Goal: Transaction & Acquisition: Purchase product/service

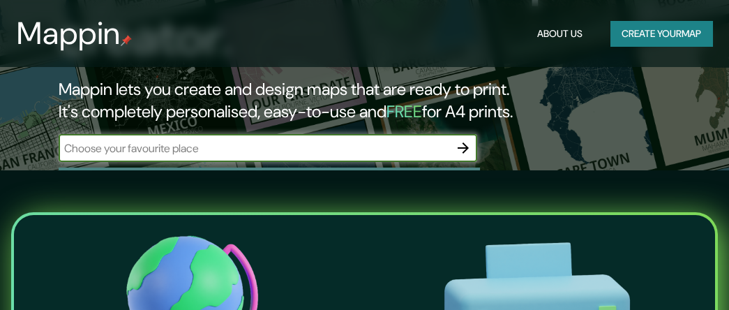
scroll to position [139, 0]
click at [231, 143] on input "text" at bounding box center [254, 148] width 391 height 16
type input "galapagos"
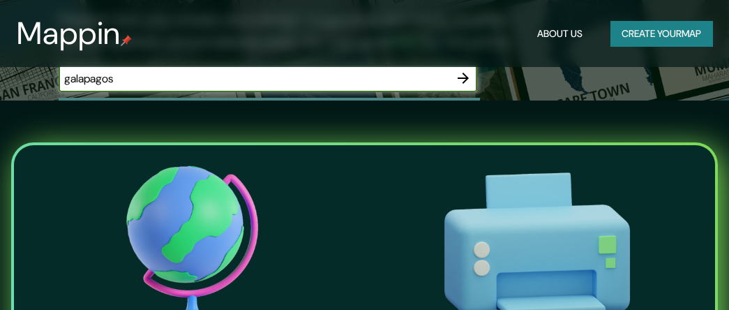
click at [455, 81] on icon "button" at bounding box center [463, 78] width 17 height 17
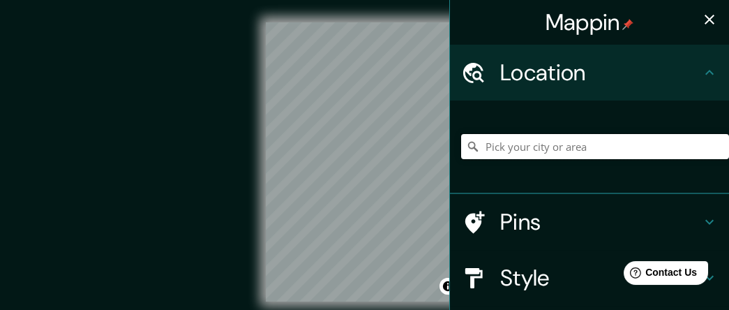
click at [534, 151] on input "Pick your city or area" at bounding box center [595, 146] width 268 height 25
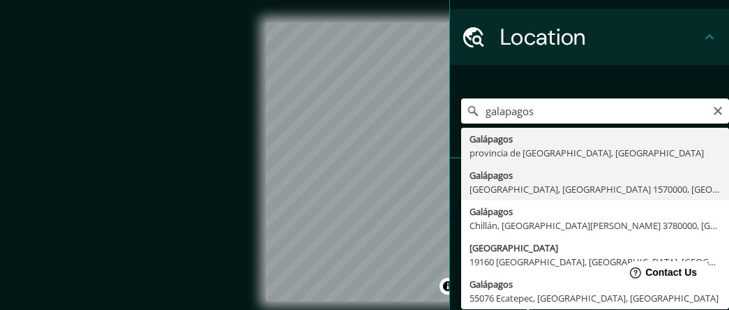
scroll to position [70, 0]
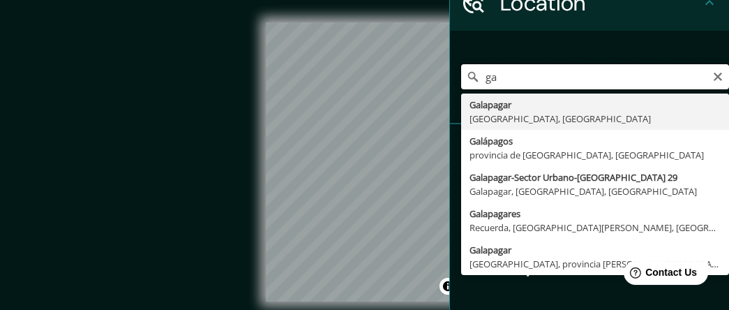
type input "g"
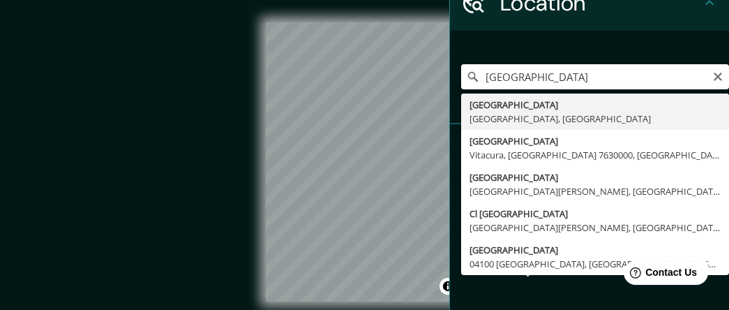
type input "[GEOGRAPHIC_DATA], [GEOGRAPHIC_DATA], [GEOGRAPHIC_DATA]"
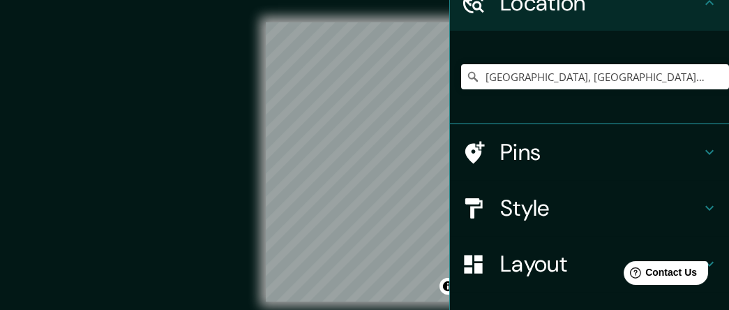
click at [405, 172] on div "Mappin Location [GEOGRAPHIC_DATA], [GEOGRAPHIC_DATA], [GEOGRAPHIC_DATA] Pins St…" at bounding box center [364, 173] width 729 height 346
click at [465, 156] on icon at bounding box center [475, 152] width 20 height 22
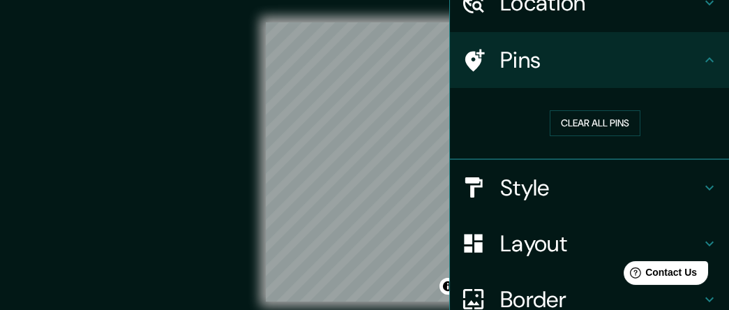
click at [513, 49] on h4 "Pins" at bounding box center [600, 60] width 201 height 28
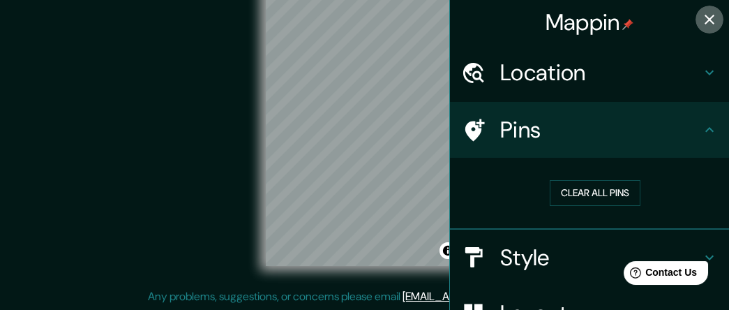
click at [706, 13] on icon "button" at bounding box center [709, 19] width 17 height 17
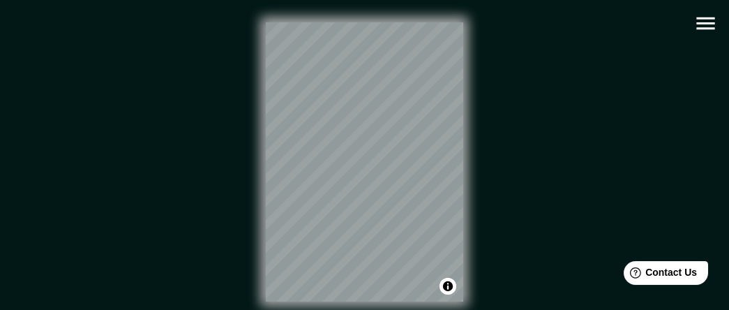
click at [708, 36] on button "button" at bounding box center [706, 24] width 36 height 36
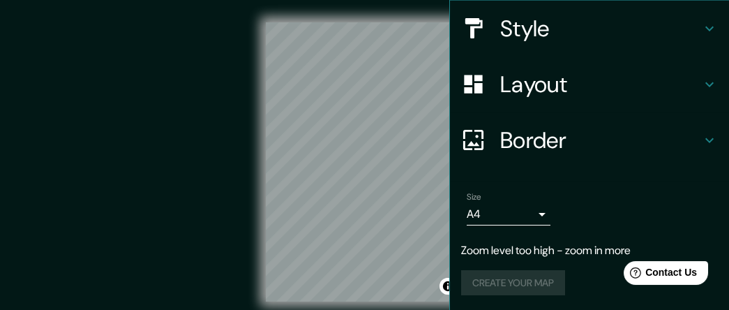
click at [515, 149] on h4 "Border" at bounding box center [600, 140] width 201 height 28
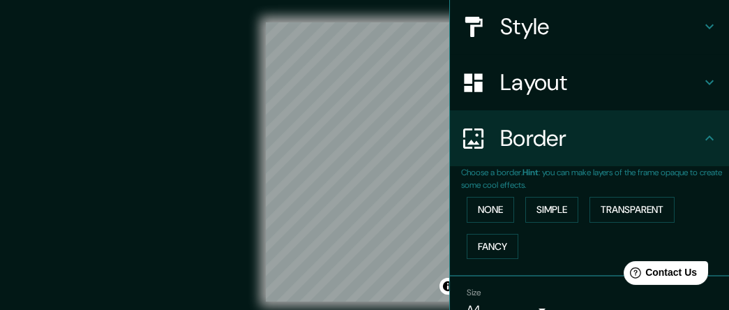
scroll to position [158, 0]
click at [547, 210] on button "Simple" at bounding box center [551, 210] width 53 height 26
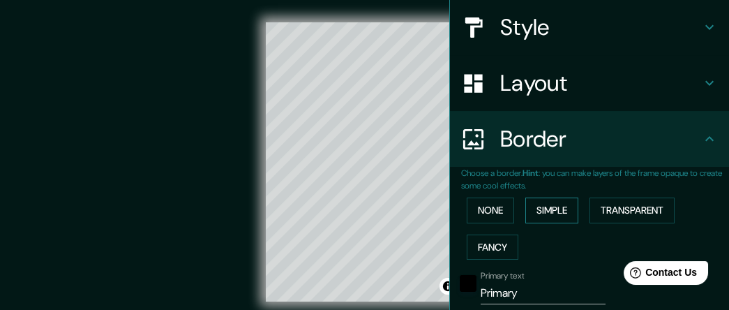
click at [547, 210] on button "Simple" at bounding box center [551, 210] width 53 height 26
type input "113"
type input "23"
click at [488, 243] on button "Fancy" at bounding box center [493, 247] width 52 height 26
click at [486, 218] on button "None" at bounding box center [490, 210] width 47 height 26
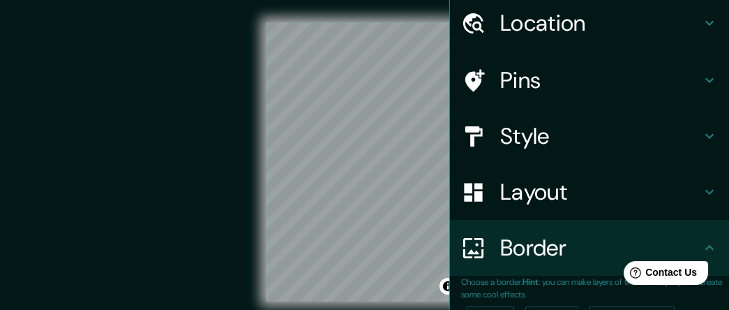
scroll to position [47, 0]
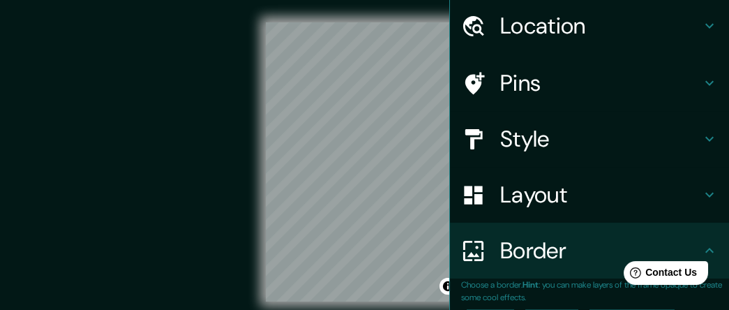
click at [549, 177] on div "Layout" at bounding box center [589, 195] width 279 height 56
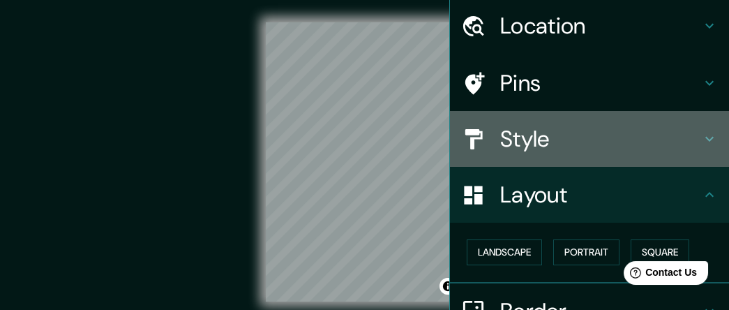
click at [531, 144] on h4 "Style" at bounding box center [600, 139] width 201 height 28
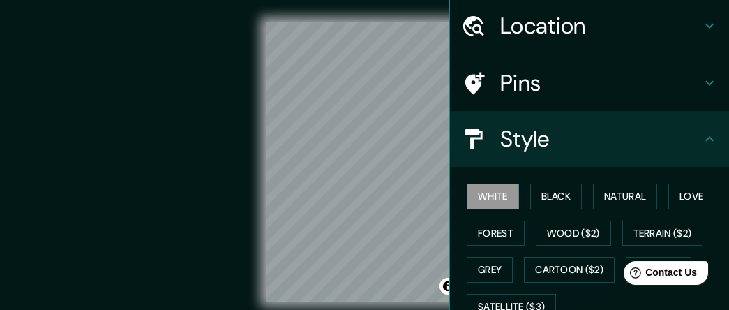
click at [526, 77] on h4 "Pins" at bounding box center [600, 83] width 201 height 28
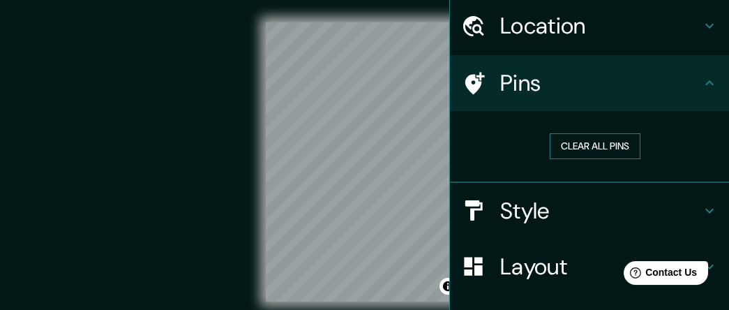
click at [575, 144] on button "Clear all pins" at bounding box center [595, 146] width 91 height 26
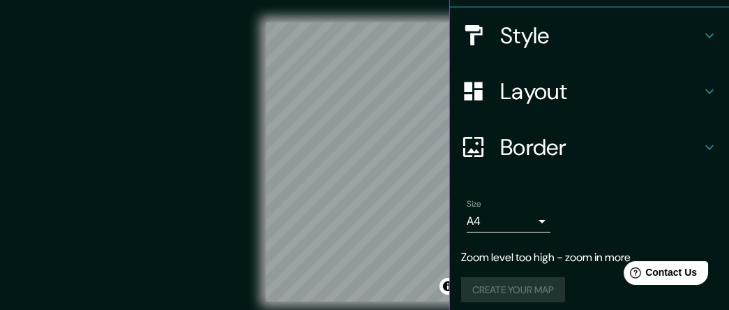
scroll to position [229, 0]
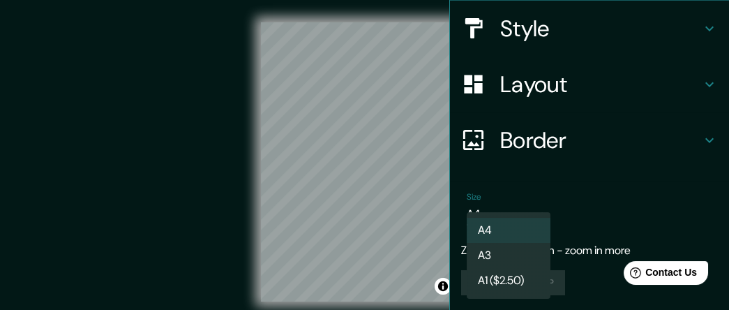
click at [522, 215] on body "Mappin Location [GEOGRAPHIC_DATA], [GEOGRAPHIC_DATA], [GEOGRAPHIC_DATA] Pins Cl…" at bounding box center [364, 155] width 729 height 310
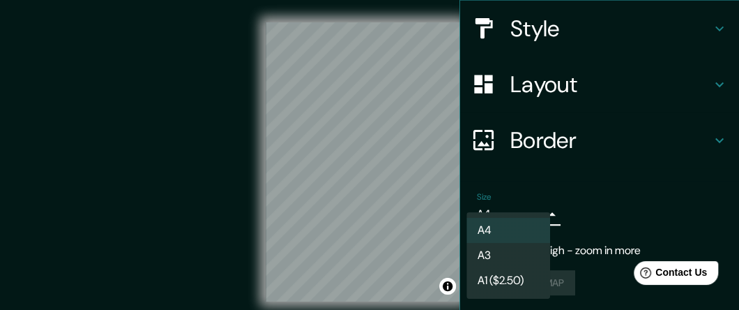
click at [512, 257] on li "A3" at bounding box center [509, 255] width 84 height 25
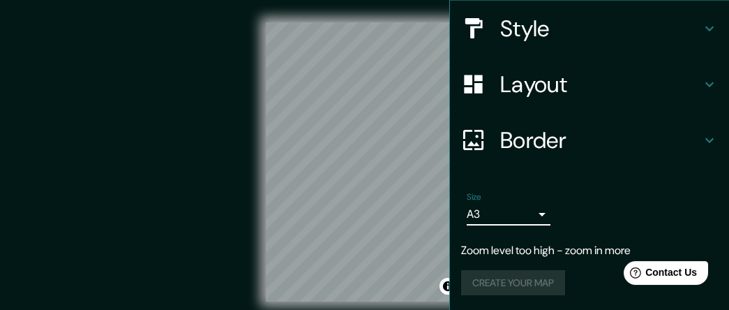
click at [519, 209] on body "Mappin Location [GEOGRAPHIC_DATA], [GEOGRAPHIC_DATA], [GEOGRAPHIC_DATA] Pins Cl…" at bounding box center [364, 155] width 729 height 310
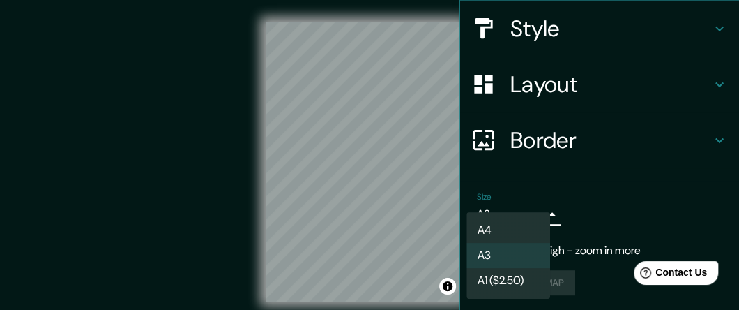
click at [512, 266] on li "A3" at bounding box center [509, 255] width 84 height 25
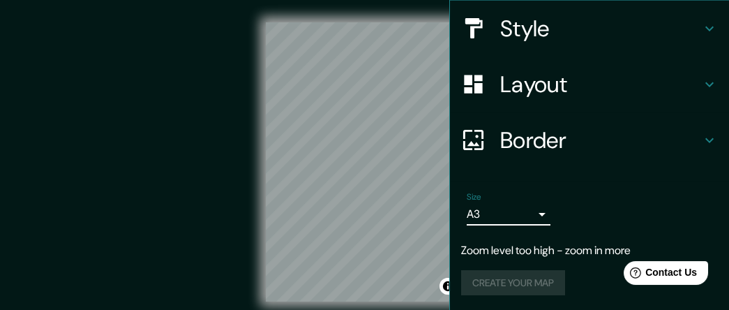
click at [515, 211] on body "Mappin Location [GEOGRAPHIC_DATA], [GEOGRAPHIC_DATA], [GEOGRAPHIC_DATA] Pins Cl…" at bounding box center [364, 155] width 729 height 310
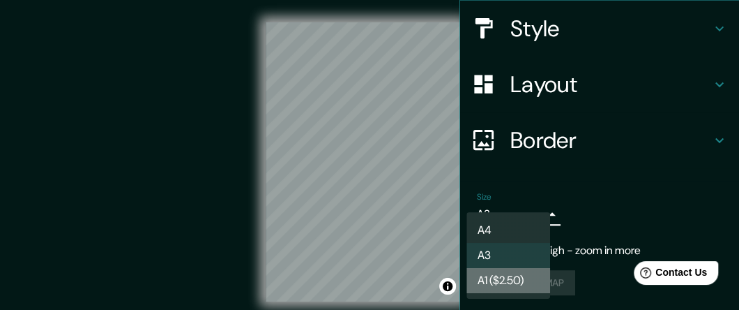
click at [504, 281] on li "A1 ($2.50)" at bounding box center [509, 280] width 84 height 25
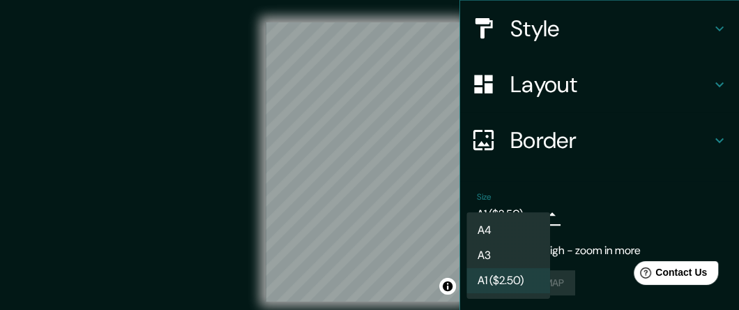
click at [513, 216] on body "Mappin Location [GEOGRAPHIC_DATA], [GEOGRAPHIC_DATA], [GEOGRAPHIC_DATA] Pins Cl…" at bounding box center [369, 155] width 739 height 310
click at [497, 230] on li "A4" at bounding box center [509, 230] width 84 height 25
type input "single"
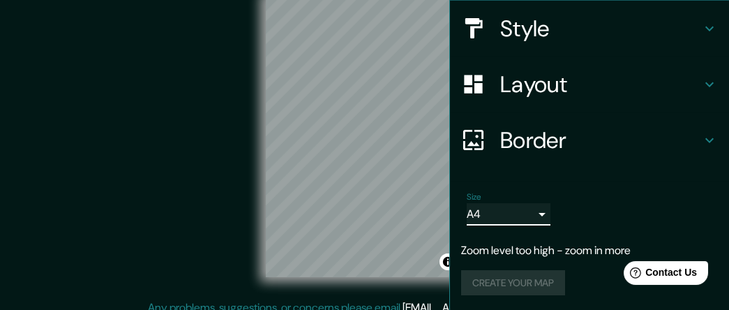
scroll to position [36, 0]
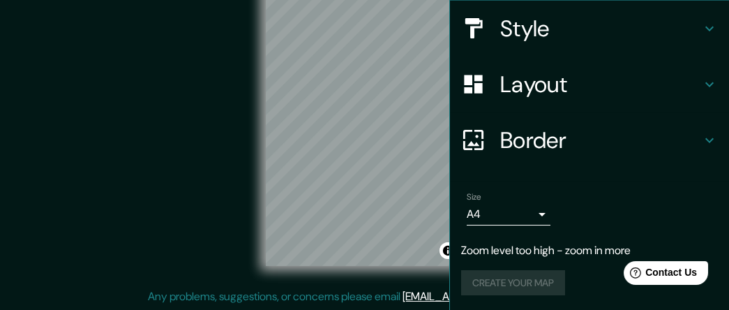
click at [516, 290] on div "Create your map" at bounding box center [589, 283] width 257 height 26
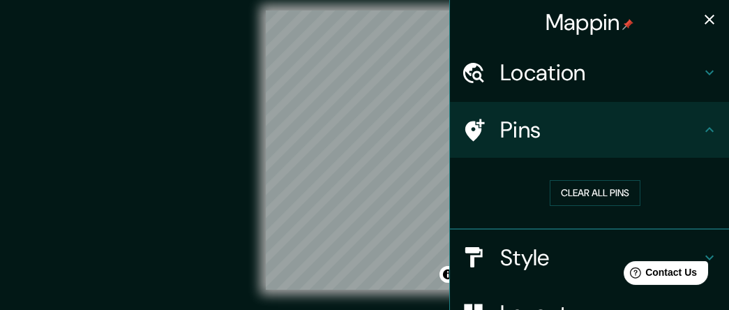
scroll to position [0, 0]
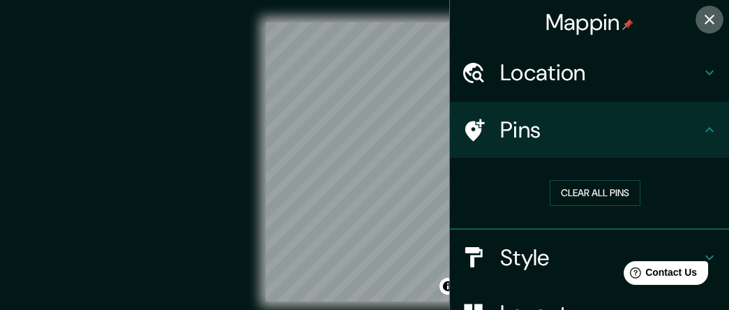
click at [706, 13] on icon "button" at bounding box center [709, 19] width 17 height 17
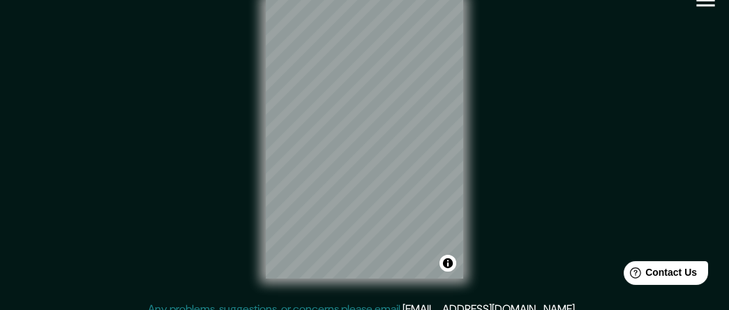
scroll to position [36, 0]
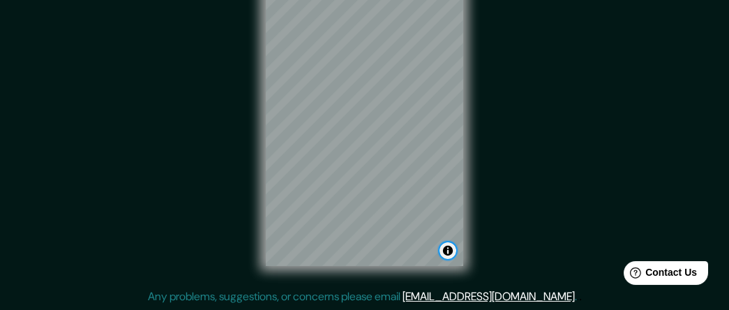
click at [451, 252] on button "Toggle attribution" at bounding box center [447, 250] width 17 height 17
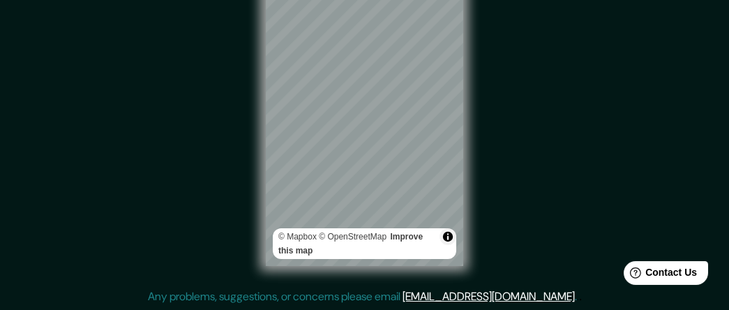
click at [514, 191] on div "© Mapbox © OpenStreetMap Improve this map" at bounding box center [364, 126] width 656 height 279
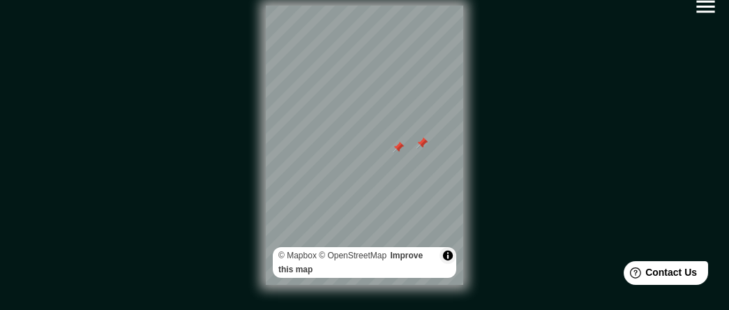
scroll to position [0, 0]
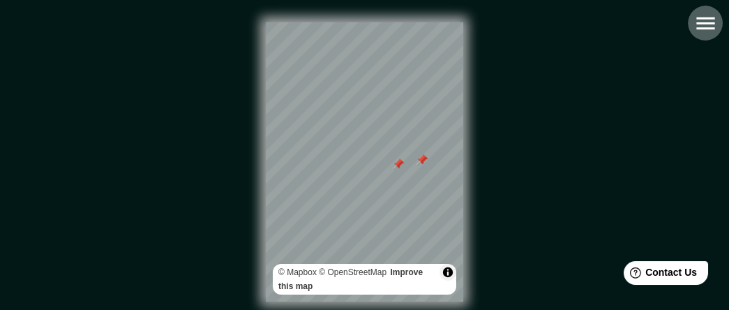
click at [712, 13] on icon "button" at bounding box center [705, 23] width 24 height 24
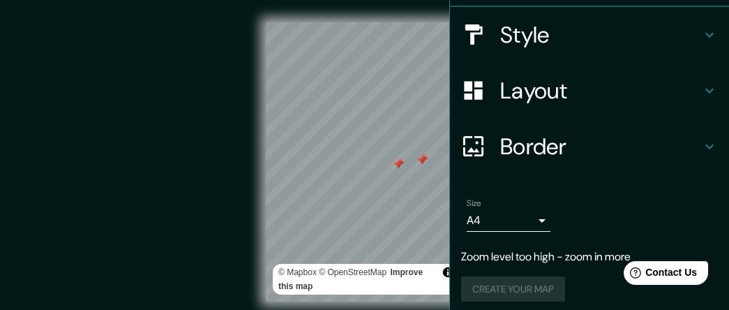
scroll to position [229, 0]
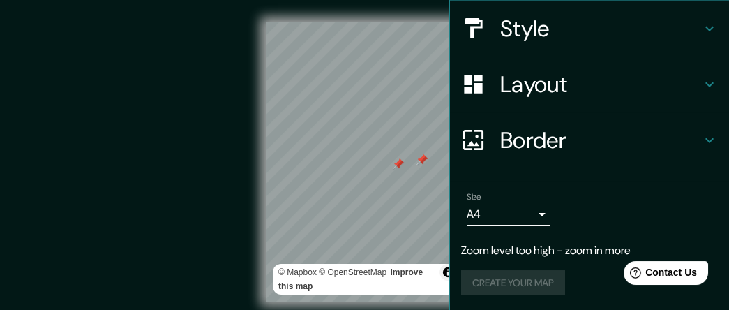
click at [505, 278] on div "Create your map" at bounding box center [589, 283] width 257 height 26
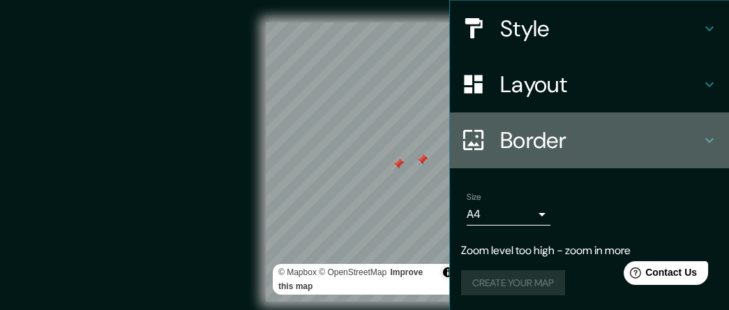
click at [524, 137] on h4 "Border" at bounding box center [600, 140] width 201 height 28
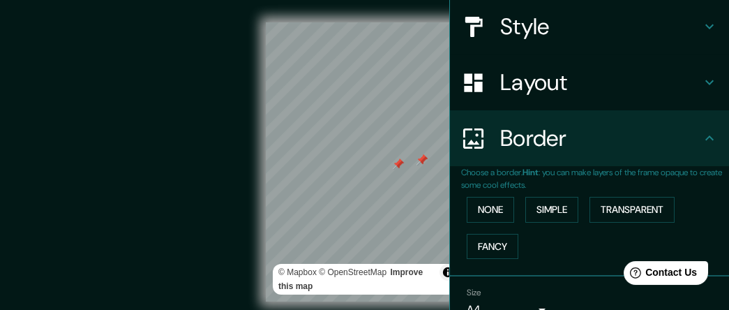
scroll to position [158, 0]
click at [526, 137] on h4 "Border" at bounding box center [600, 139] width 201 height 28
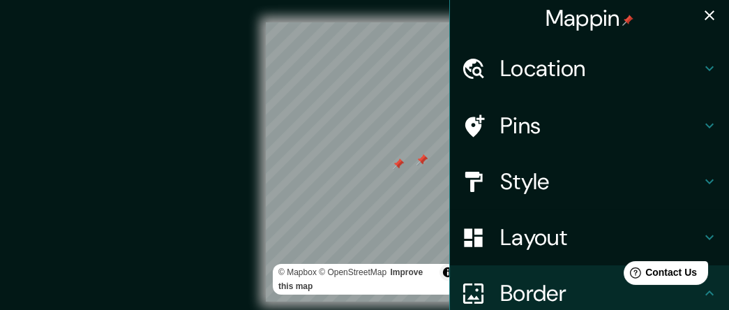
scroll to position [0, 0]
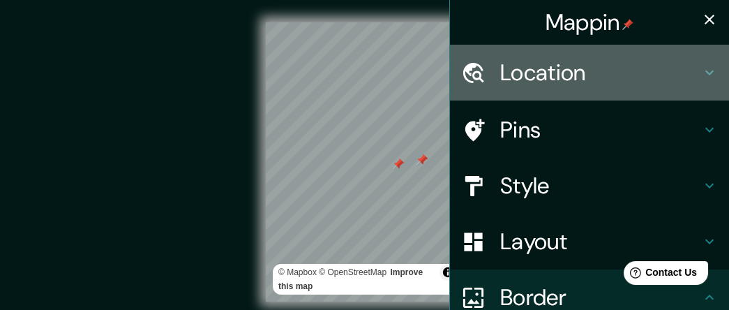
click at [522, 82] on h4 "Location" at bounding box center [600, 73] width 201 height 28
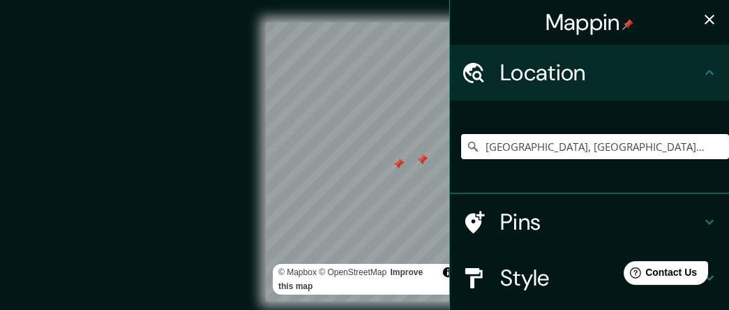
click at [522, 82] on h4 "Location" at bounding box center [600, 73] width 201 height 28
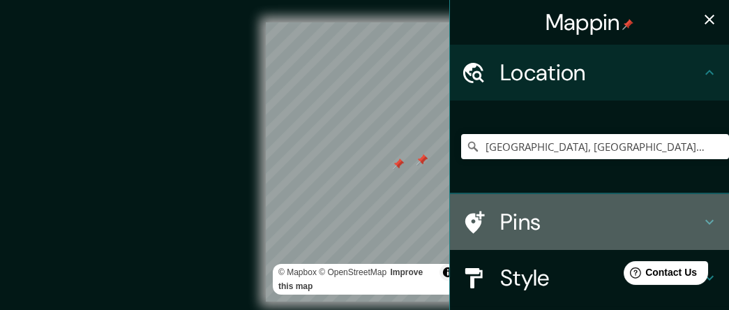
click at [511, 213] on h4 "Pins" at bounding box center [600, 222] width 201 height 28
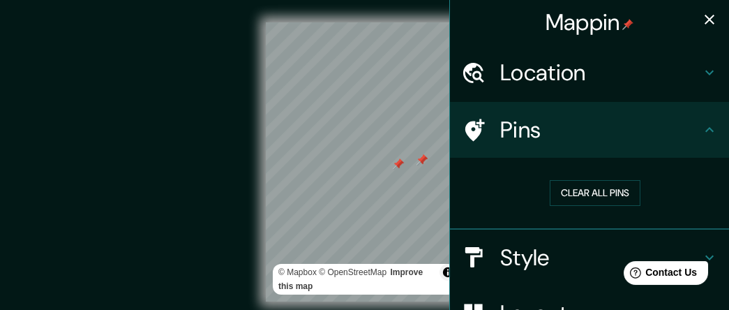
click at [521, 125] on h4 "Pins" at bounding box center [600, 130] width 201 height 28
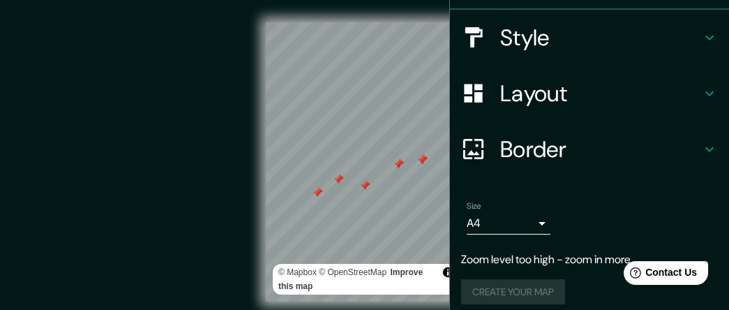
scroll to position [229, 0]
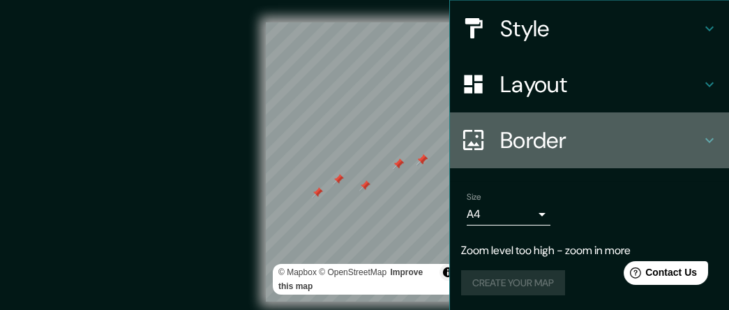
click at [554, 142] on h4 "Border" at bounding box center [600, 140] width 201 height 28
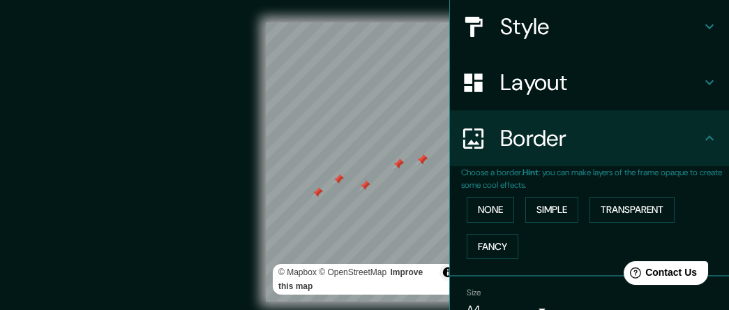
scroll to position [158, 0]
click at [565, 88] on h4 "Layout" at bounding box center [600, 83] width 201 height 28
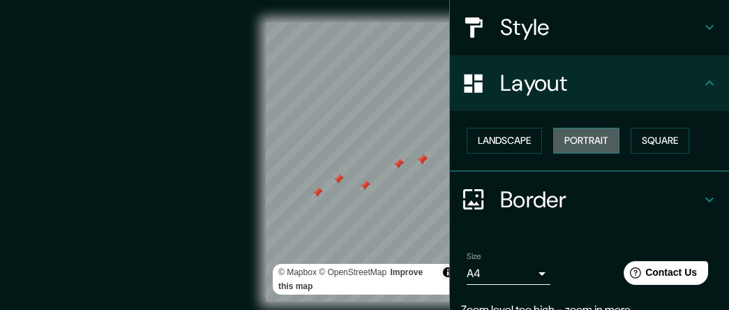
click at [570, 143] on button "Portrait" at bounding box center [586, 141] width 66 height 26
click at [515, 146] on button "Landscape" at bounding box center [504, 141] width 75 height 26
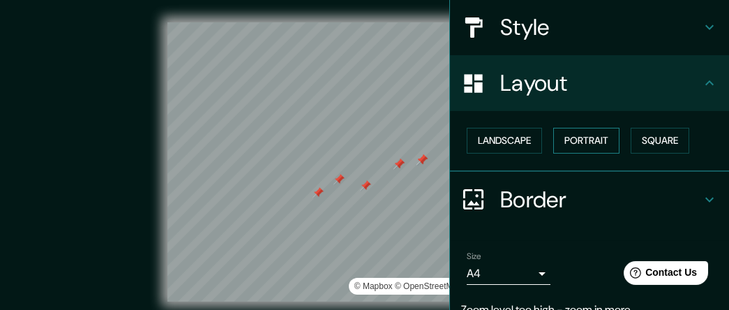
click at [567, 150] on button "Portrait" at bounding box center [586, 141] width 66 height 26
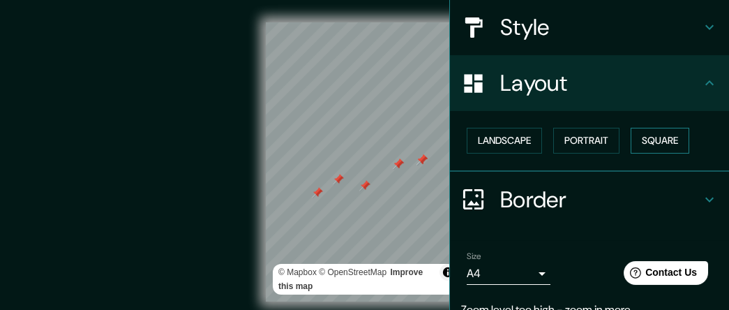
click at [646, 136] on button "Square" at bounding box center [659, 141] width 59 height 26
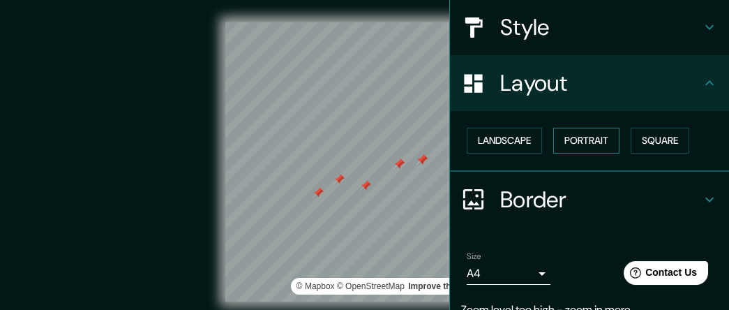
click at [591, 142] on button "Portrait" at bounding box center [586, 141] width 66 height 26
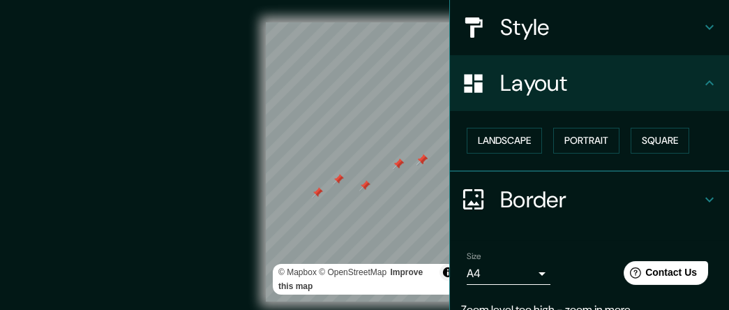
scroll to position [218, 0]
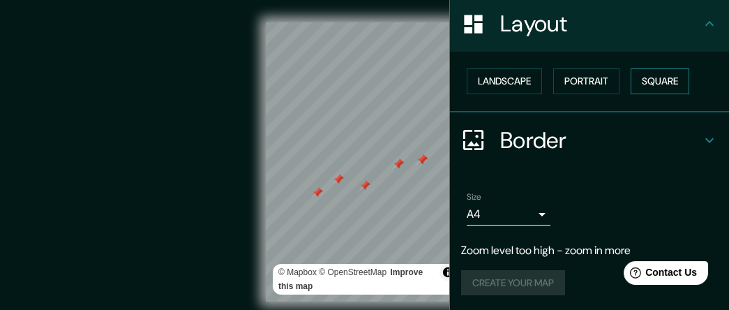
click at [646, 82] on button "Square" at bounding box center [659, 81] width 59 height 26
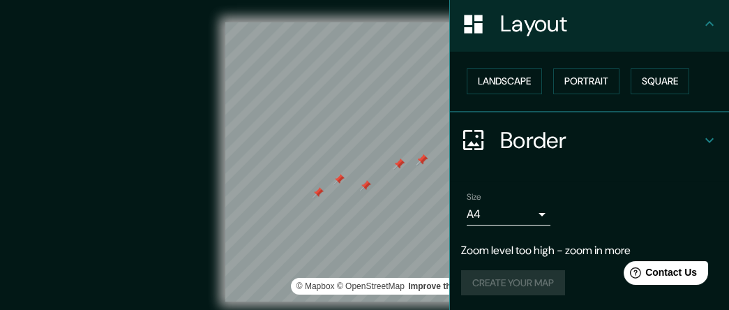
scroll to position [36, 0]
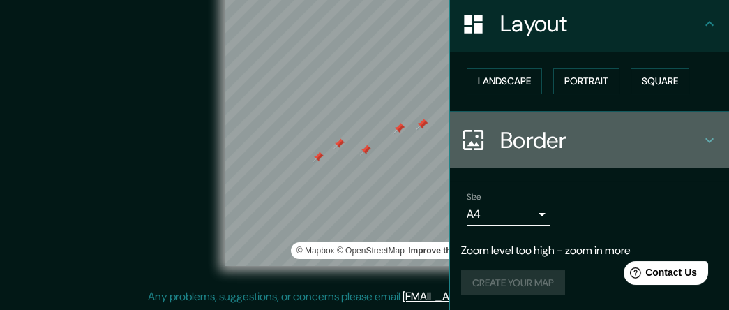
click at [516, 139] on h4 "Border" at bounding box center [600, 140] width 201 height 28
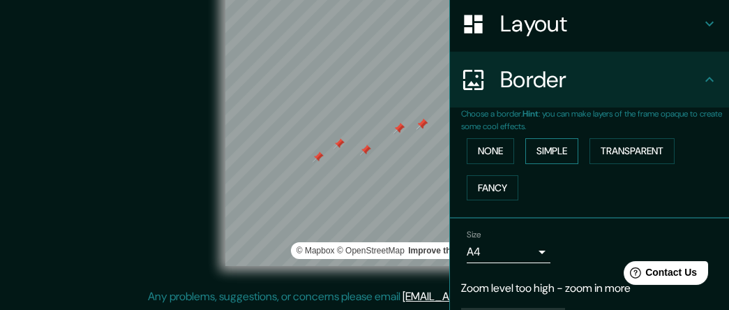
click at [557, 146] on button "Simple" at bounding box center [551, 151] width 53 height 26
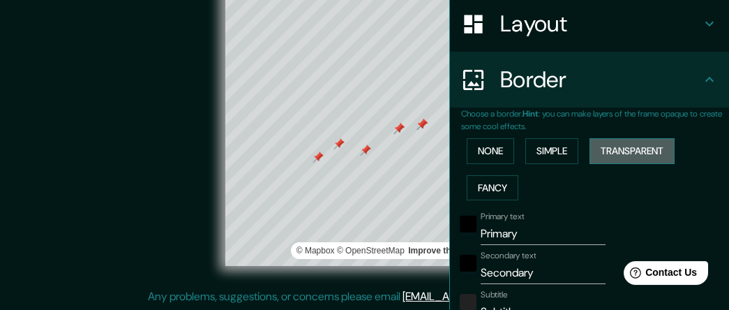
click at [610, 143] on button "Transparent" at bounding box center [631, 151] width 85 height 26
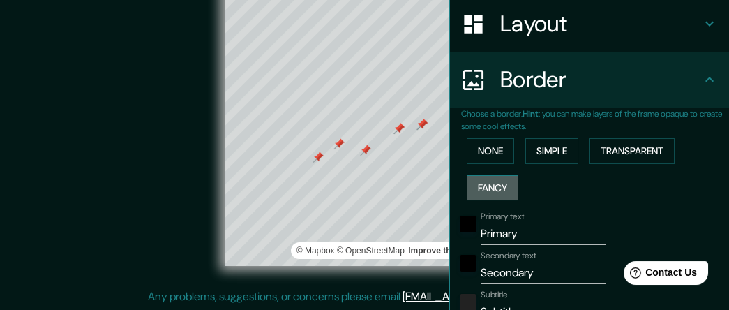
click at [490, 190] on button "Fancy" at bounding box center [493, 188] width 52 height 26
click at [497, 162] on div "None Simple Transparent Fancy" at bounding box center [595, 168] width 268 height 73
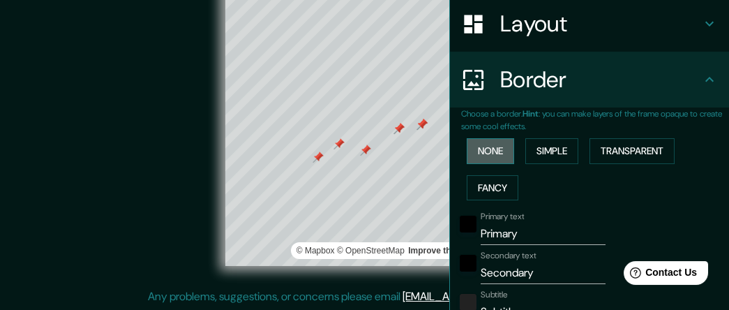
click at [482, 150] on button "None" at bounding box center [490, 151] width 47 height 26
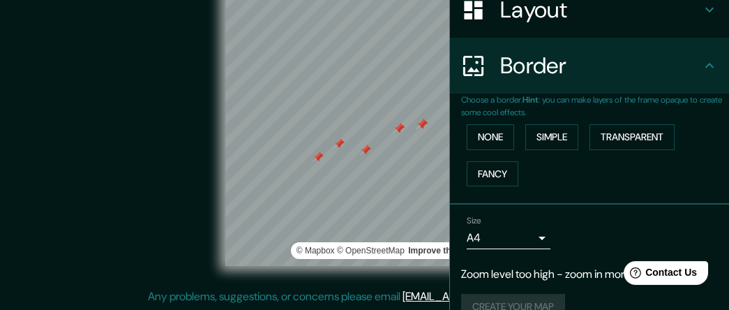
scroll to position [256, 0]
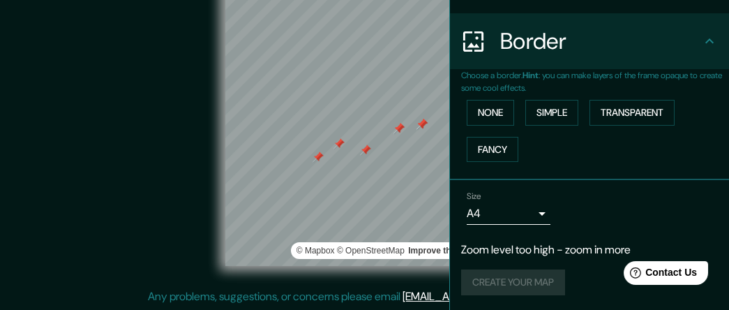
click at [529, 202] on body "Mappin Location [GEOGRAPHIC_DATA], [GEOGRAPHIC_DATA], [GEOGRAPHIC_DATA] Pins St…" at bounding box center [364, 119] width 729 height 310
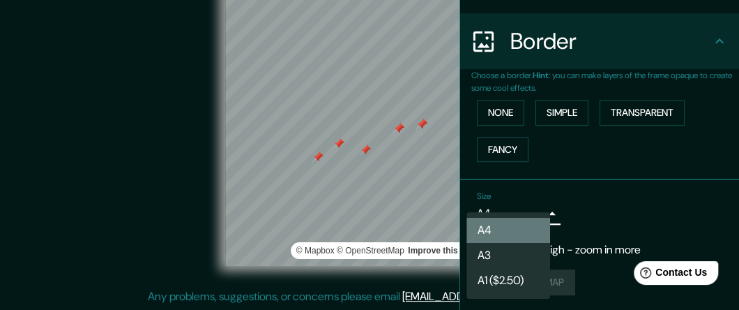
click at [520, 235] on li "A4" at bounding box center [509, 230] width 84 height 25
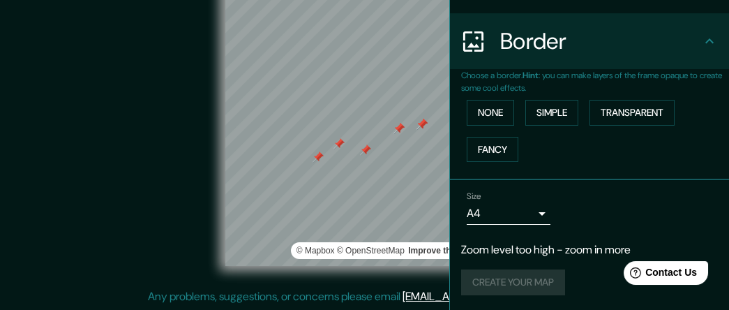
click at [513, 275] on div "Create your map" at bounding box center [589, 282] width 257 height 26
click at [539, 250] on p "Zoom level too high - zoom in more" at bounding box center [589, 249] width 257 height 17
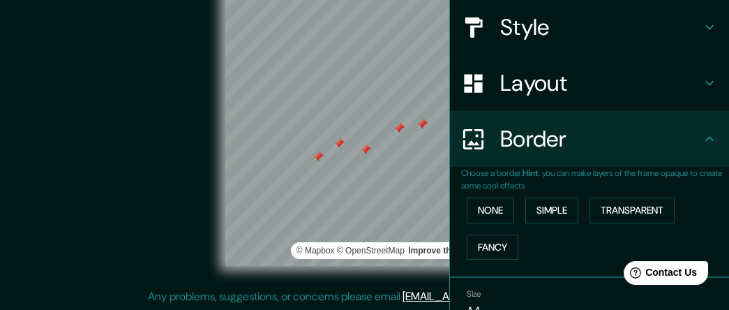
scroll to position [47, 0]
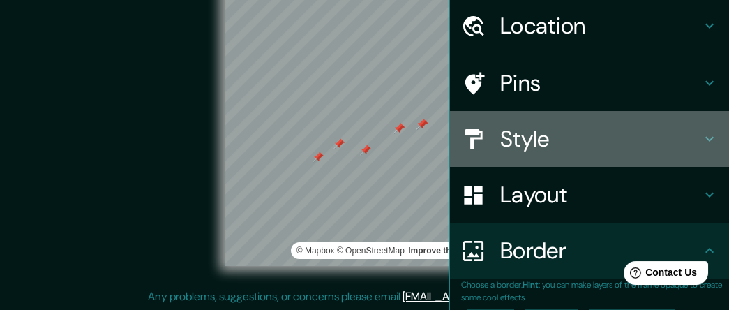
click at [523, 149] on h4 "Style" at bounding box center [600, 139] width 201 height 28
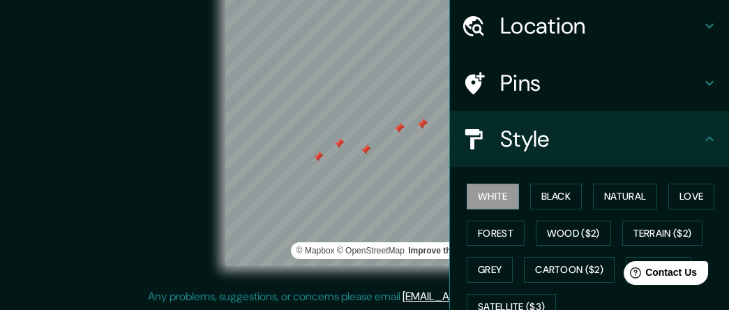
click at [560, 210] on div "White Black Natural Love Forest Wood ($2) Terrain ($2) Grey Cartoon ($2) Blue (…" at bounding box center [595, 251] width 268 height 146
click at [554, 197] on button "Black" at bounding box center [556, 196] width 52 height 26
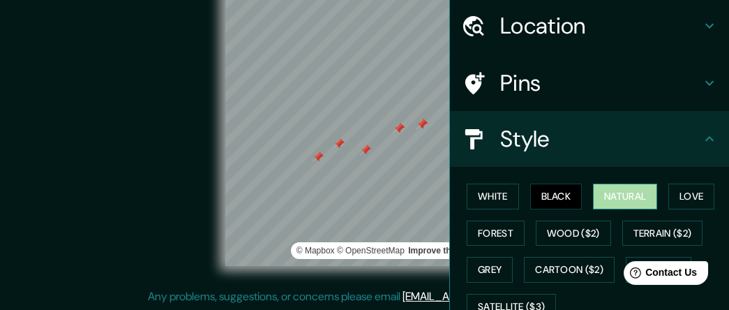
click at [603, 198] on button "Natural" at bounding box center [625, 196] width 64 height 26
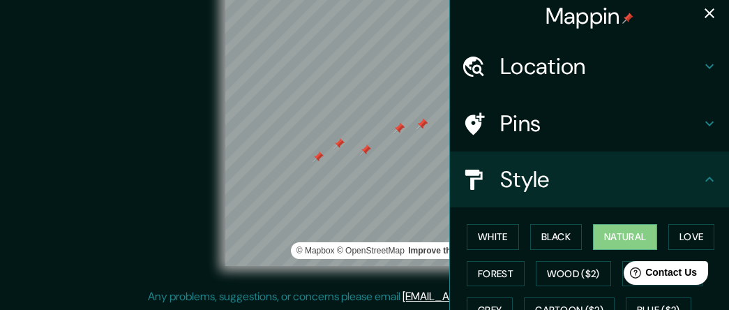
scroll to position [0, 0]
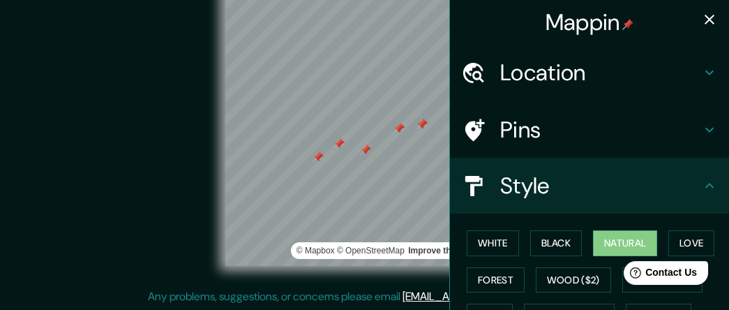
click at [553, 135] on h4 "Pins" at bounding box center [600, 130] width 201 height 28
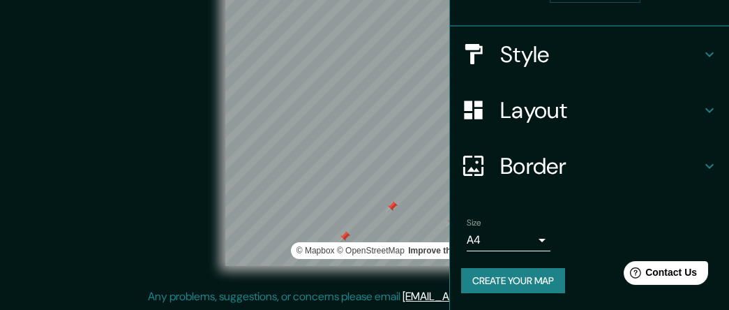
scroll to position [201, 0]
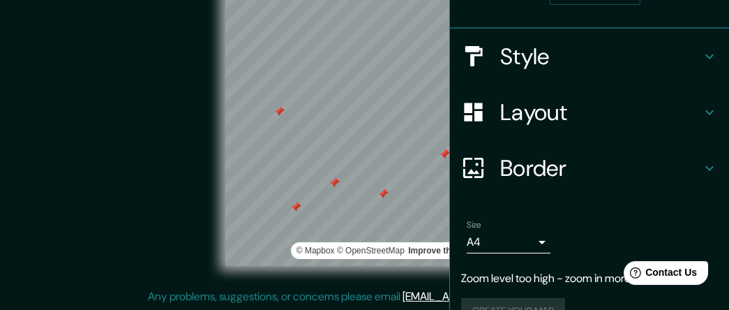
click at [584, 120] on h4 "Layout" at bounding box center [600, 112] width 201 height 28
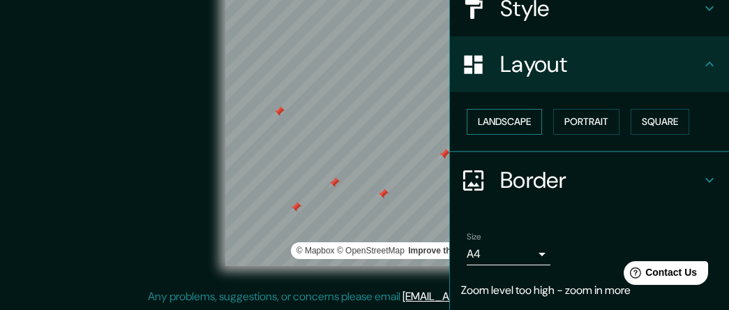
scroll to position [178, 0]
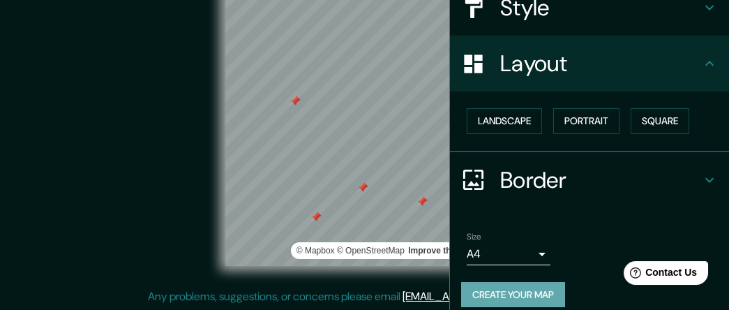
click at [498, 290] on button "Create your map" at bounding box center [513, 295] width 104 height 26
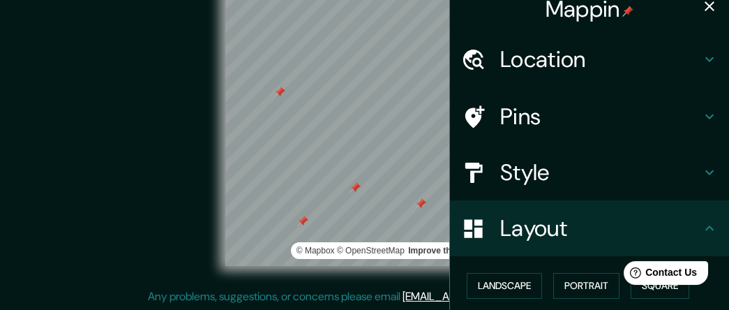
scroll to position [0, 0]
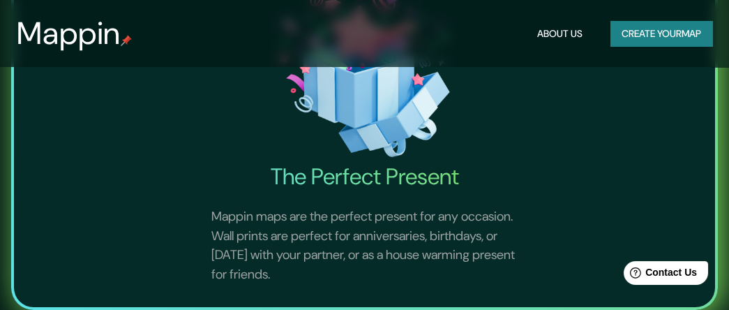
scroll to position [907, 0]
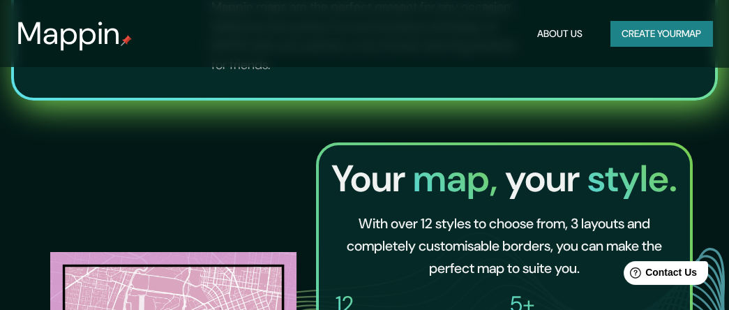
click at [630, 36] on button "Create your map" at bounding box center [661, 34] width 102 height 26
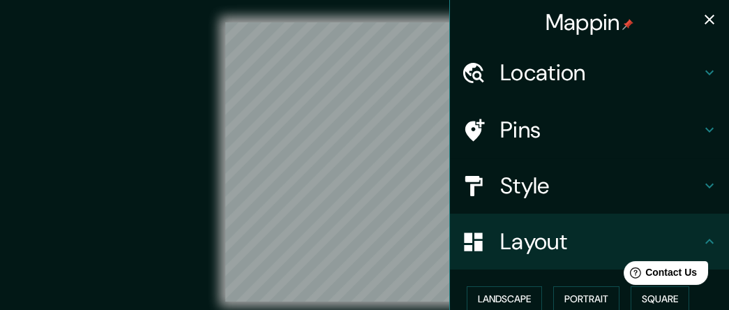
click at [583, 79] on h4 "Location" at bounding box center [600, 73] width 201 height 28
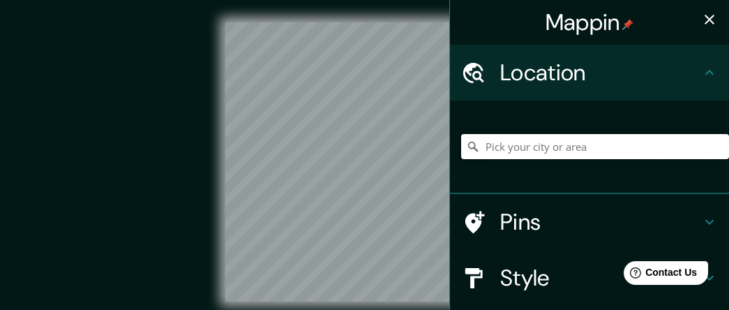
click at [543, 146] on input "Pick your city or area" at bounding box center [595, 146] width 268 height 25
click at [510, 153] on input "Pick your city or area" at bounding box center [595, 146] width 268 height 25
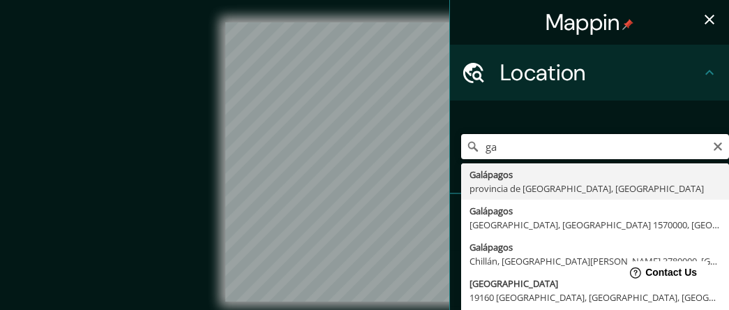
type input "g"
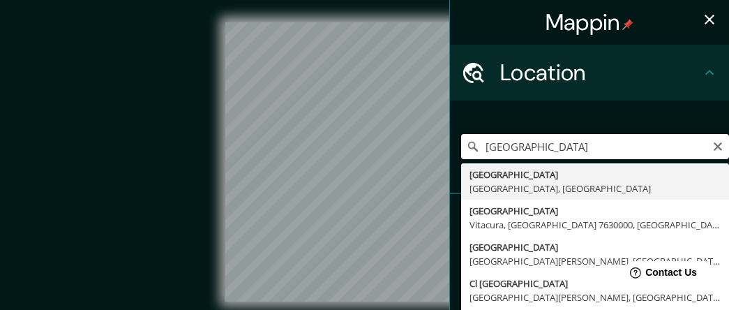
type input "[GEOGRAPHIC_DATA], [GEOGRAPHIC_DATA], [GEOGRAPHIC_DATA]"
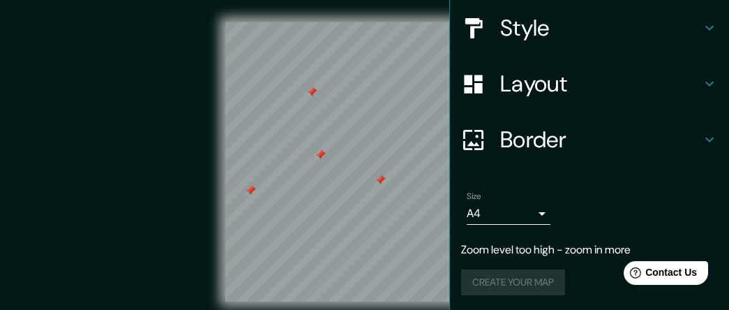
scroll to position [222, 0]
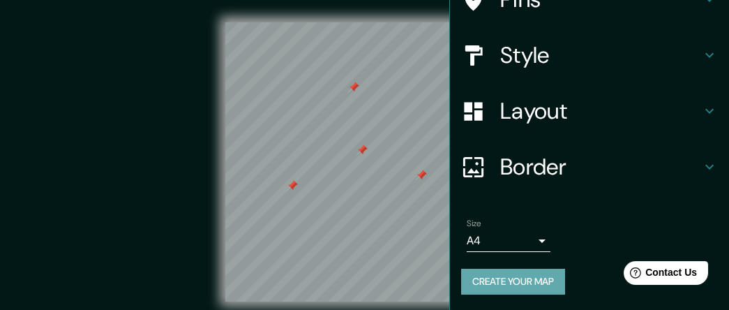
click at [517, 279] on button "Create your map" at bounding box center [513, 281] width 104 height 26
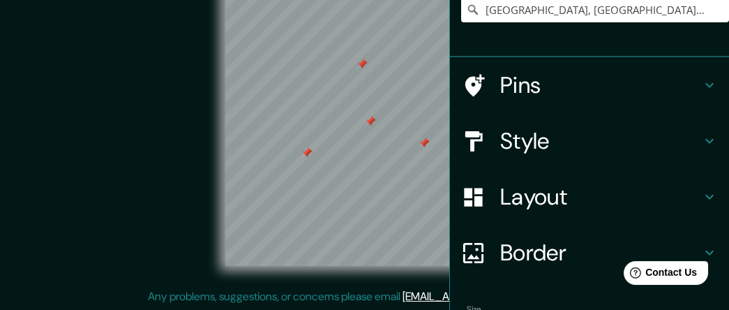
scroll to position [139, 0]
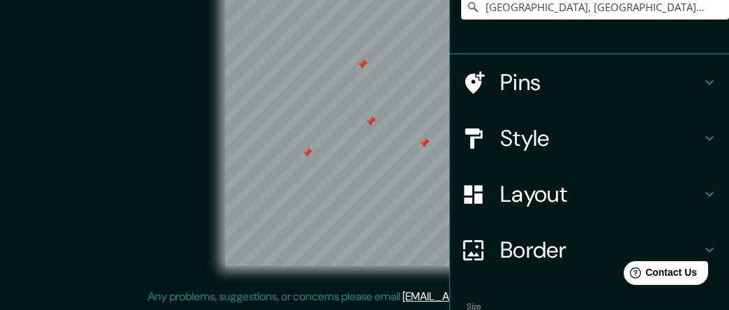
click at [519, 85] on h4 "Pins" at bounding box center [600, 82] width 201 height 28
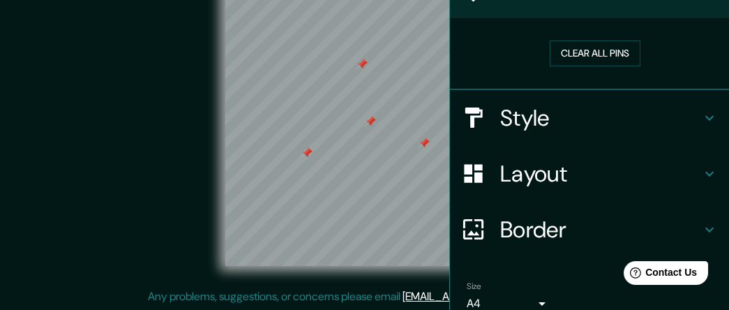
scroll to position [70, 0]
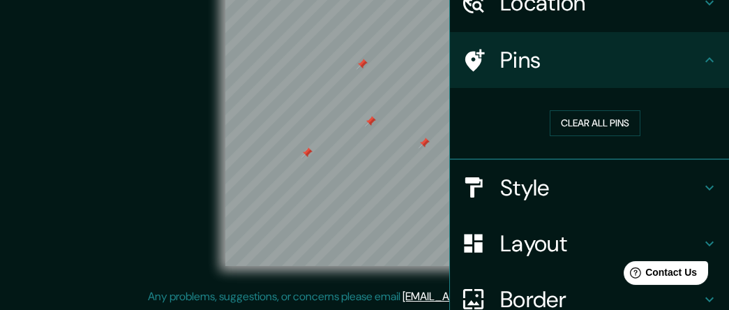
click at [540, 56] on h4 "Pins" at bounding box center [600, 60] width 201 height 28
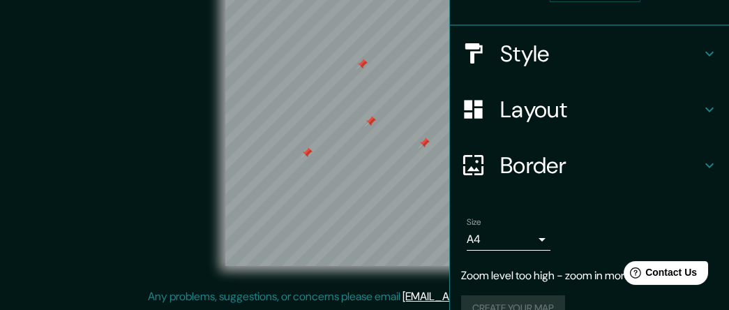
scroll to position [229, 0]
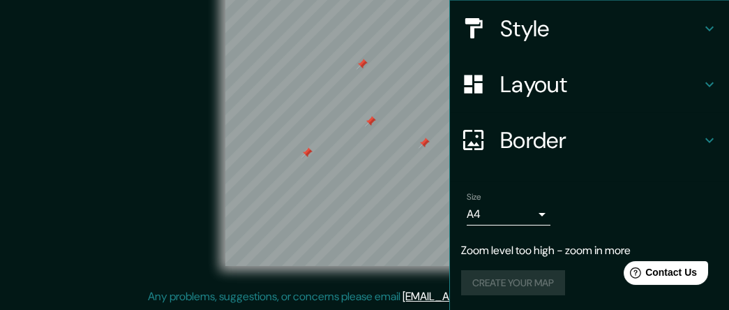
click at [158, 169] on div "© Mapbox © OpenStreetMap Improve this map" at bounding box center [364, 126] width 656 height 279
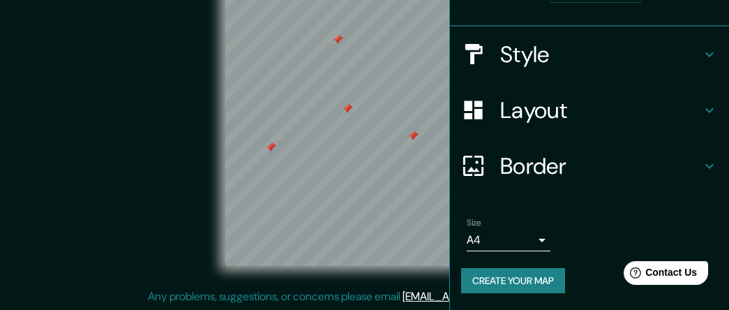
scroll to position [201, 0]
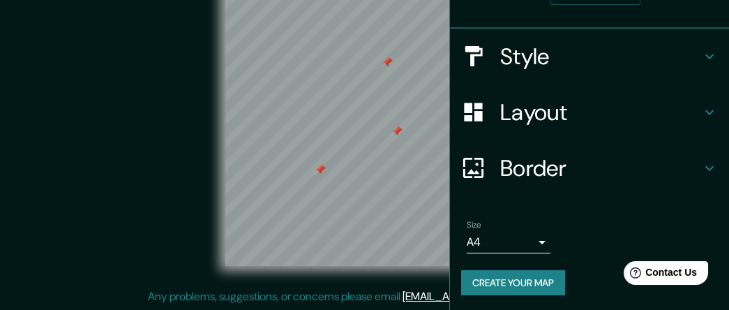
click at [532, 146] on div "Border" at bounding box center [589, 168] width 279 height 56
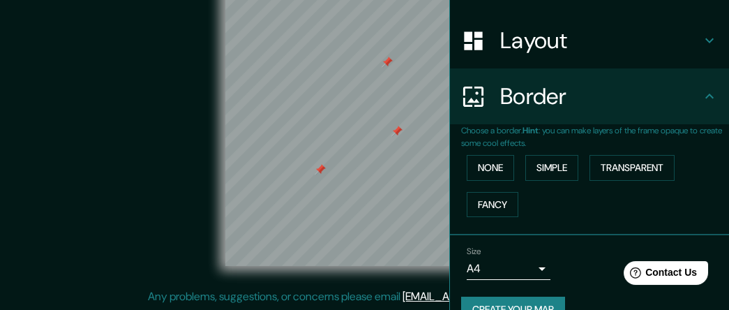
scroll to position [178, 0]
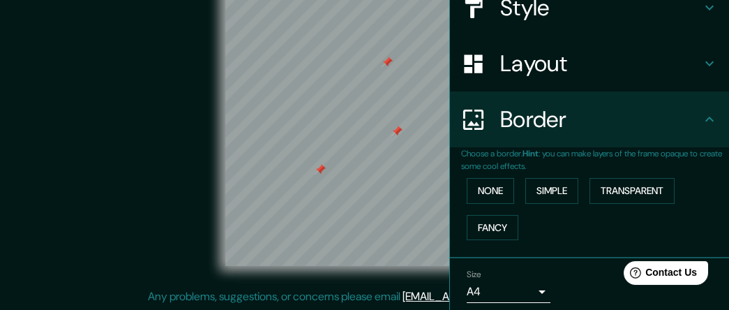
click at [531, 50] on h4 "Layout" at bounding box center [600, 64] width 201 height 28
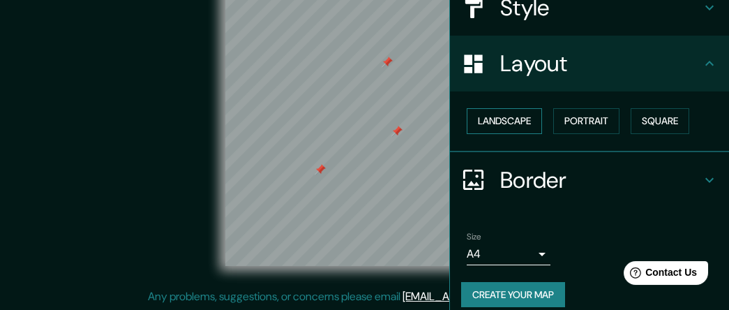
click at [526, 112] on button "Landscape" at bounding box center [504, 121] width 75 height 26
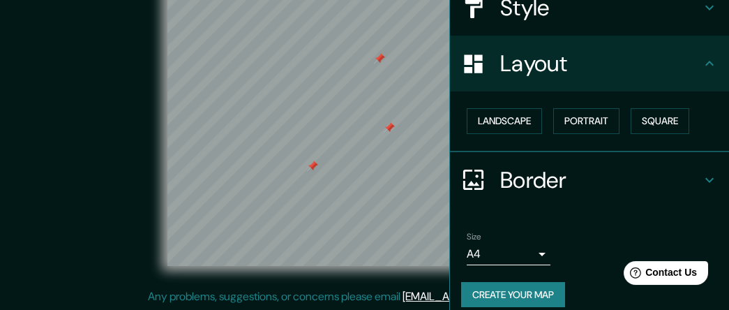
click at [503, 289] on button "Create your map" at bounding box center [513, 295] width 104 height 26
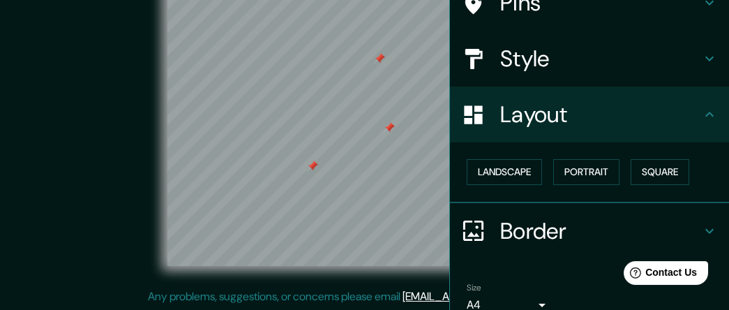
scroll to position [0, 0]
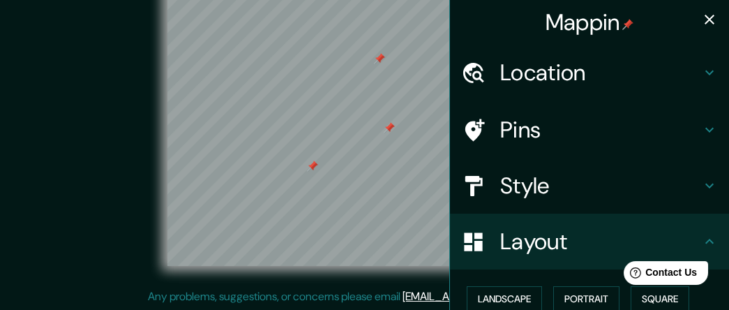
click at [702, 24] on icon "button" at bounding box center [709, 19] width 17 height 17
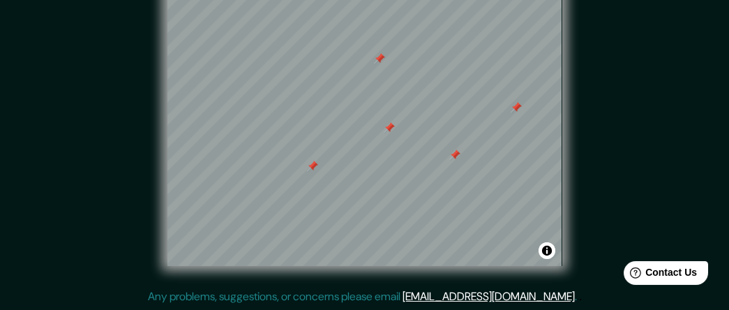
drag, startPoint x: 562, startPoint y: 8, endPoint x: 607, endPoint y: 123, distance: 123.4
click at [607, 123] on div "© Mapbox © OpenStreetMap Improve this map" at bounding box center [364, 126] width 656 height 279
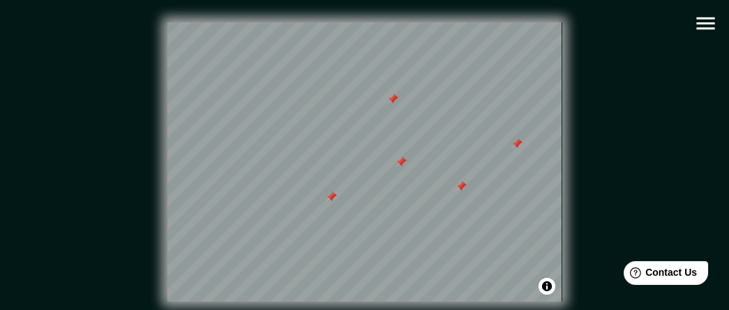
click at [699, 23] on icon "button" at bounding box center [705, 23] width 18 height 13
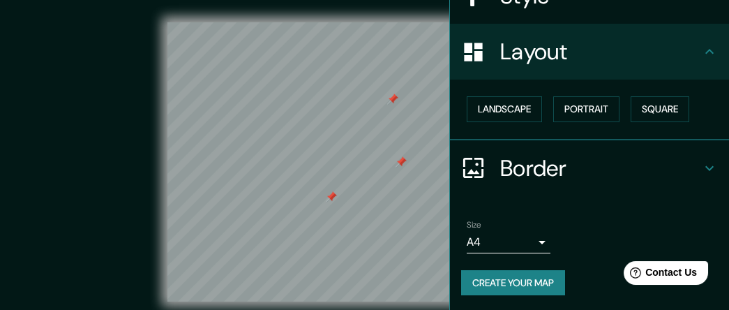
scroll to position [190, 0]
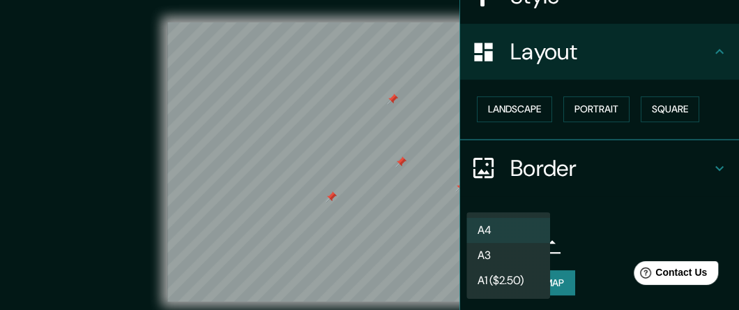
click at [528, 238] on body "Mappin Location [GEOGRAPHIC_DATA], [GEOGRAPHIC_DATA], [GEOGRAPHIC_DATA] Pins St…" at bounding box center [369, 155] width 739 height 310
click at [566, 233] on div at bounding box center [369, 155] width 739 height 310
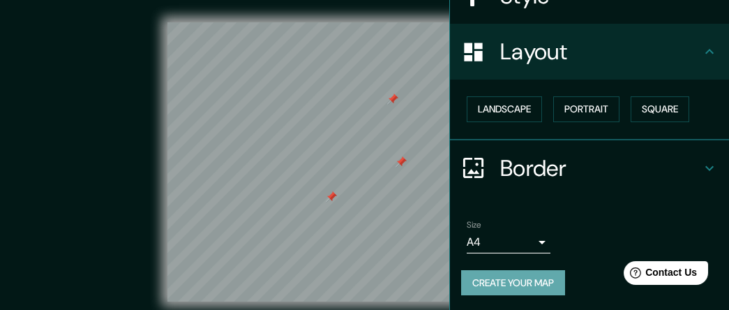
click at [509, 278] on button "Create your map" at bounding box center [513, 283] width 104 height 26
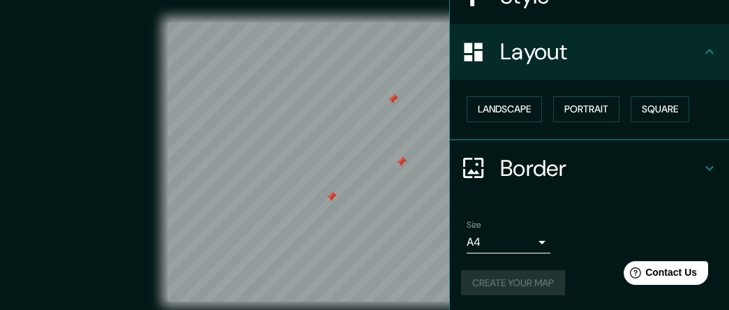
scroll to position [0, 0]
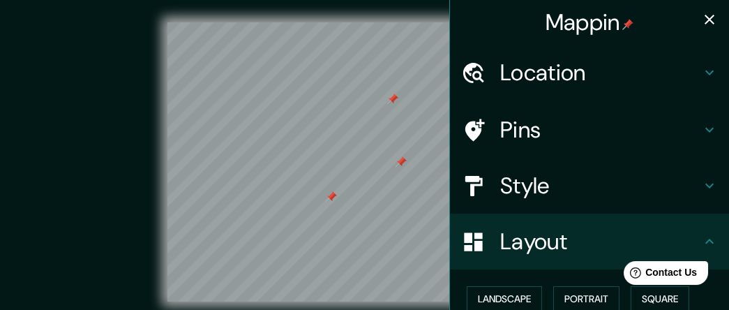
click at [704, 33] on div "Mappin" at bounding box center [589, 22] width 279 height 45
click at [702, 29] on button "button" at bounding box center [709, 20] width 28 height 28
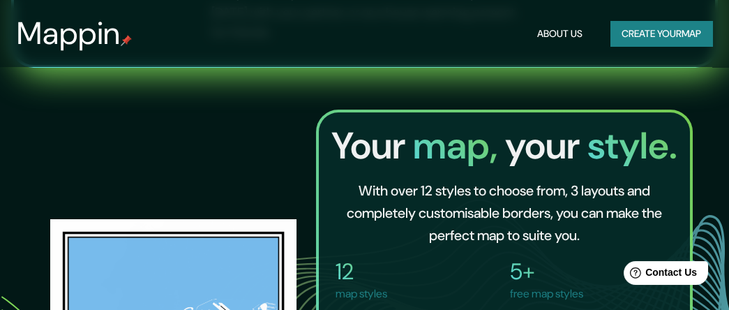
scroll to position [521, 0]
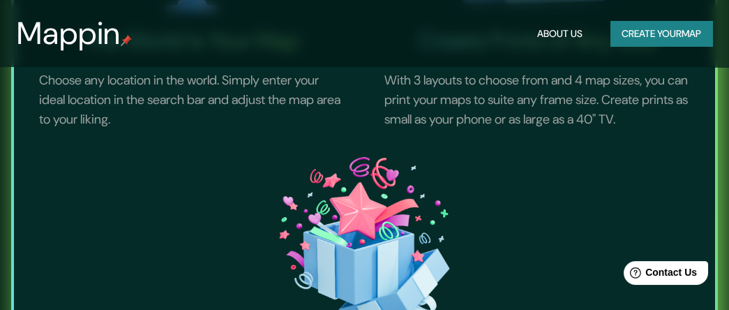
click at [641, 36] on button "Create your map" at bounding box center [661, 34] width 102 height 26
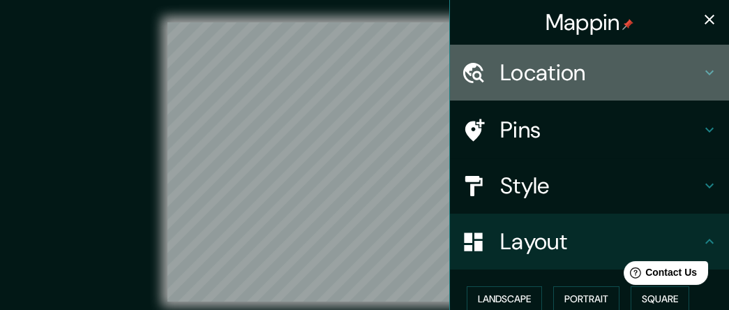
click at [553, 72] on h4 "Location" at bounding box center [600, 73] width 201 height 28
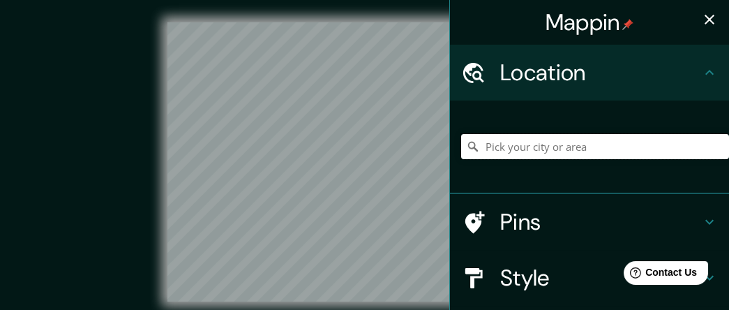
click at [517, 144] on input "Pick your city or area" at bounding box center [595, 146] width 268 height 25
